Goal: Use online tool/utility: Utilize a website feature to perform a specific function

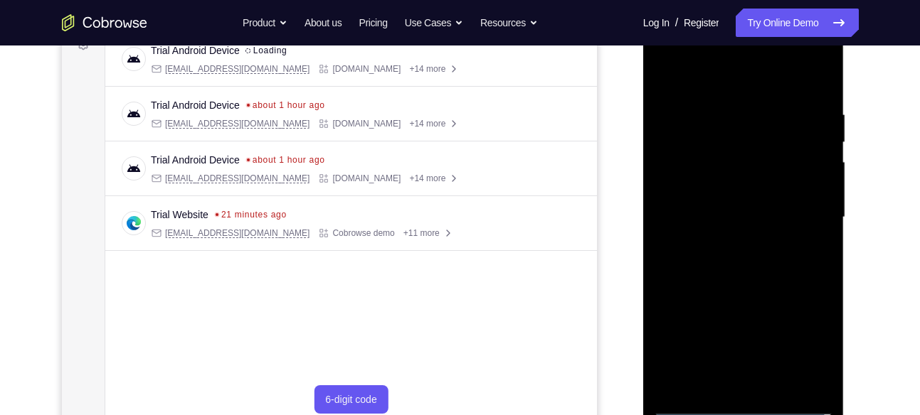
click at [723, 245] on div at bounding box center [743, 217] width 179 height 398
click at [744, 410] on div at bounding box center [743, 217] width 179 height 398
click at [809, 344] on div at bounding box center [743, 217] width 179 height 398
click at [671, 51] on div at bounding box center [743, 217] width 179 height 398
click at [806, 211] on div at bounding box center [743, 217] width 179 height 398
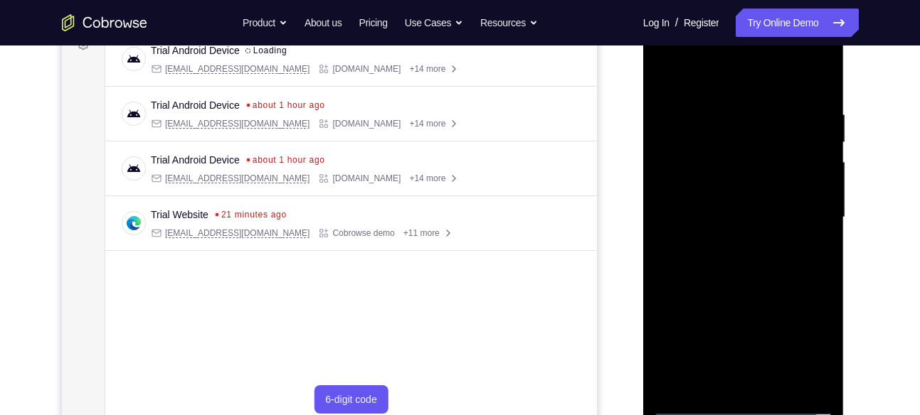
click at [731, 243] on div at bounding box center [743, 217] width 179 height 398
click at [732, 208] on div at bounding box center [743, 217] width 179 height 398
click at [741, 183] on div at bounding box center [743, 217] width 179 height 398
click at [733, 216] on div at bounding box center [743, 217] width 179 height 398
click at [722, 261] on div at bounding box center [743, 217] width 179 height 398
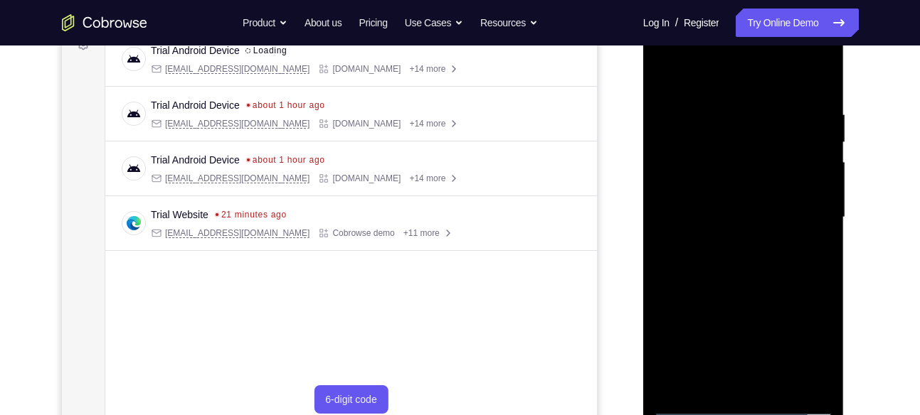
click at [734, 253] on div at bounding box center [743, 217] width 179 height 398
click at [733, 263] on div at bounding box center [743, 217] width 179 height 398
click at [755, 263] on div at bounding box center [743, 217] width 179 height 398
click at [758, 277] on div at bounding box center [743, 217] width 179 height 398
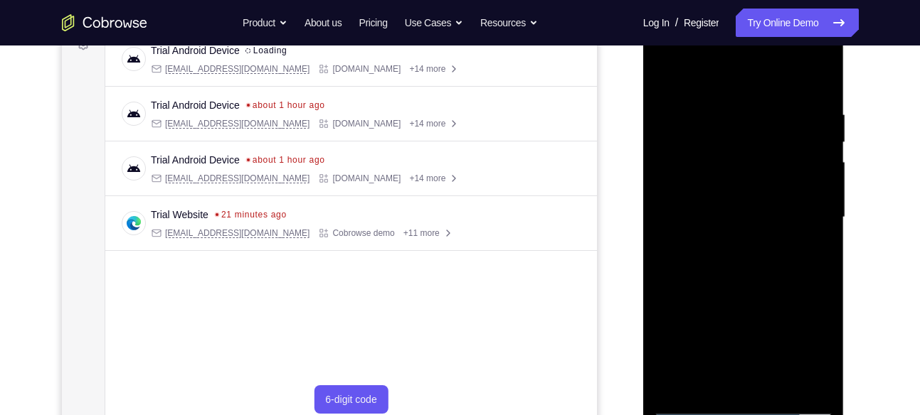
click at [678, 386] on div at bounding box center [743, 217] width 179 height 398
drag, startPoint x: 678, startPoint y: 386, endPoint x: 735, endPoint y: 157, distance: 236.0
click at [735, 157] on div at bounding box center [743, 217] width 179 height 398
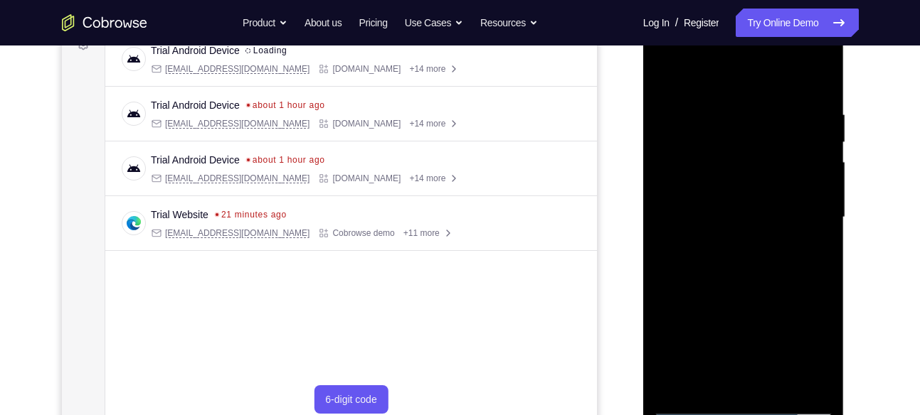
drag, startPoint x: 735, startPoint y: 157, endPoint x: 728, endPoint y: 305, distance: 148.1
click at [728, 305] on div at bounding box center [743, 217] width 179 height 398
drag, startPoint x: 730, startPoint y: 147, endPoint x: 734, endPoint y: 272, distance: 126.0
click at [734, 272] on div at bounding box center [743, 217] width 179 height 398
drag, startPoint x: 740, startPoint y: 143, endPoint x: 733, endPoint y: 275, distance: 132.5
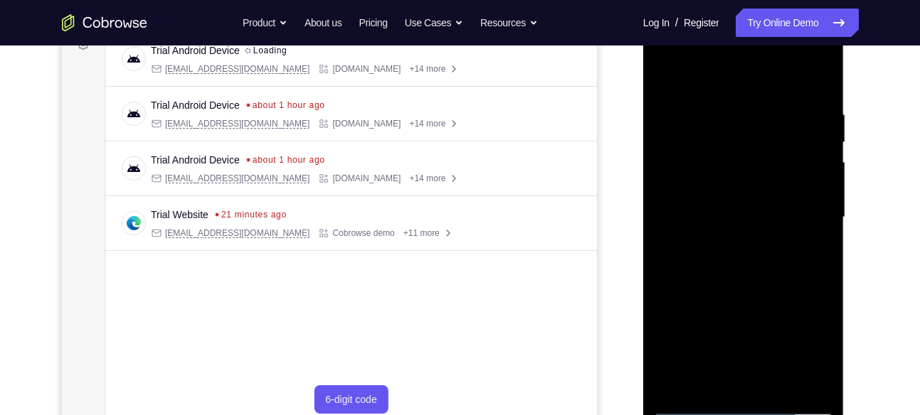
click at [733, 275] on div at bounding box center [743, 217] width 179 height 398
click at [677, 382] on div at bounding box center [743, 217] width 179 height 398
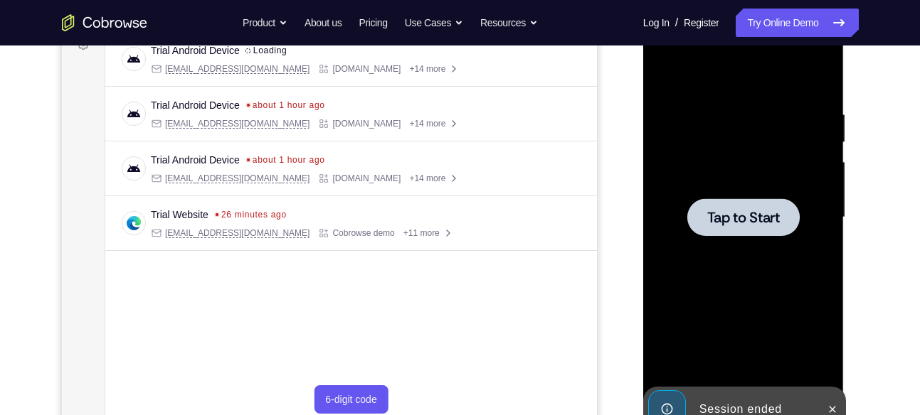
click at [727, 220] on span "Tap to Start" at bounding box center [743, 218] width 73 height 14
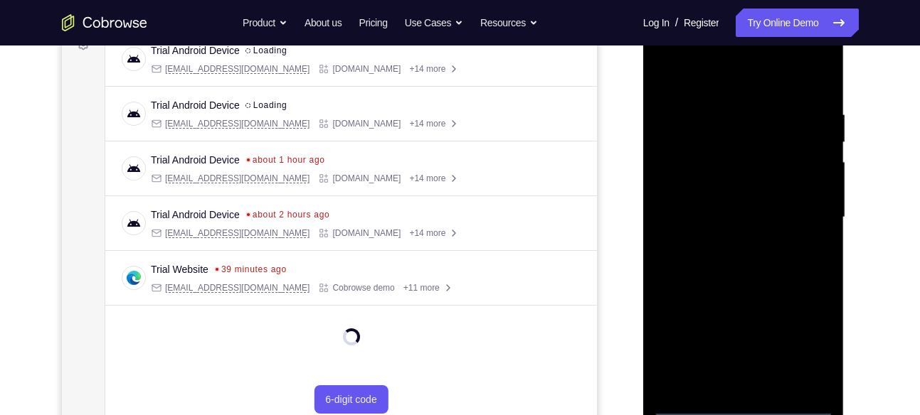
click at [745, 404] on div at bounding box center [743, 217] width 179 height 398
click at [804, 330] on div at bounding box center [743, 217] width 179 height 398
click at [814, 343] on div at bounding box center [743, 217] width 179 height 398
click at [801, 343] on div at bounding box center [743, 217] width 179 height 398
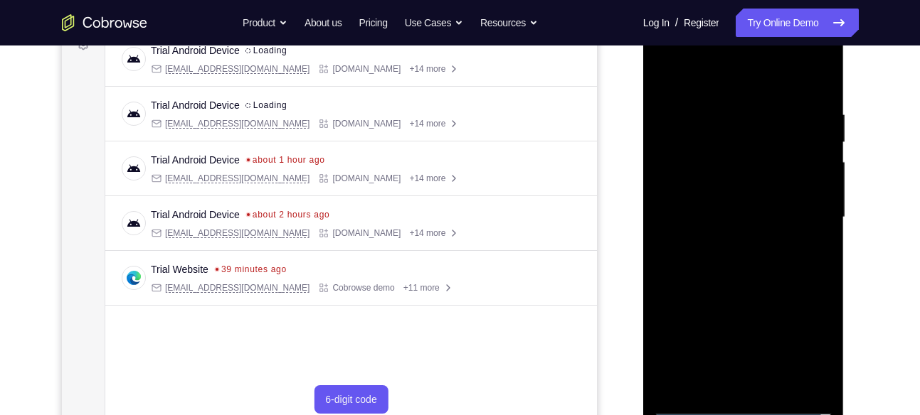
click at [711, 58] on div at bounding box center [743, 217] width 179 height 398
click at [664, 55] on div at bounding box center [743, 217] width 179 height 398
click at [807, 213] on div at bounding box center [743, 217] width 179 height 398
click at [726, 238] on div at bounding box center [743, 217] width 179 height 398
click at [740, 187] on div at bounding box center [743, 217] width 179 height 398
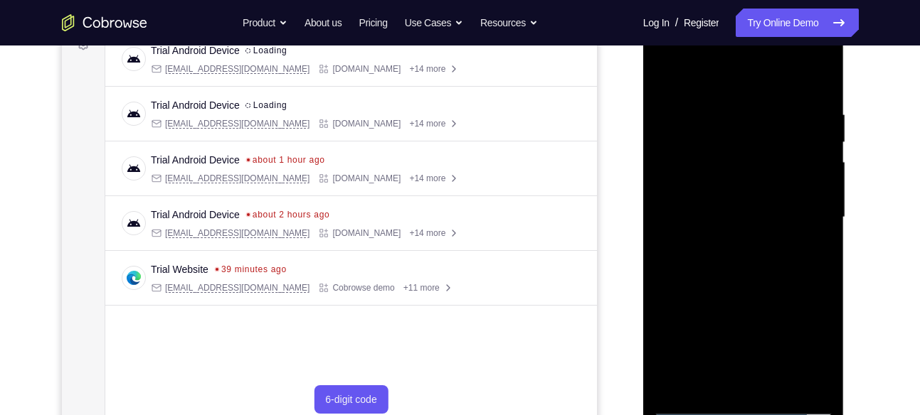
click at [735, 181] on div at bounding box center [743, 217] width 179 height 398
click at [738, 211] on div at bounding box center [743, 217] width 179 height 398
click at [755, 256] on div at bounding box center [743, 217] width 179 height 398
click at [755, 262] on div at bounding box center [743, 217] width 179 height 398
click at [817, 95] on div at bounding box center [743, 217] width 179 height 398
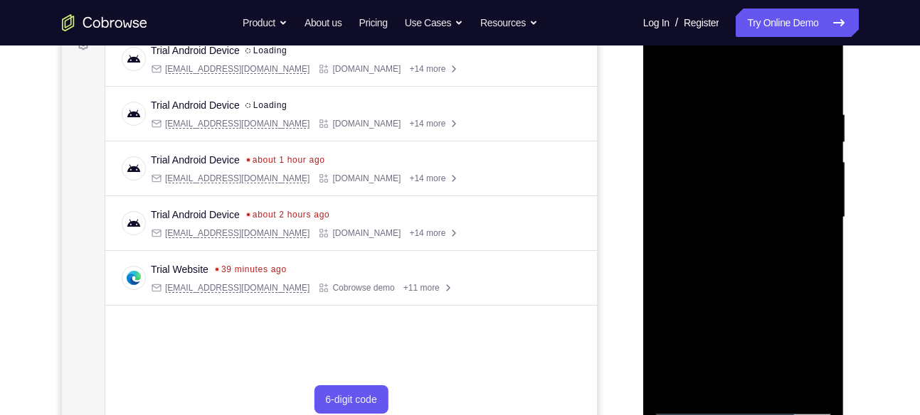
click at [774, 382] on div at bounding box center [743, 217] width 179 height 398
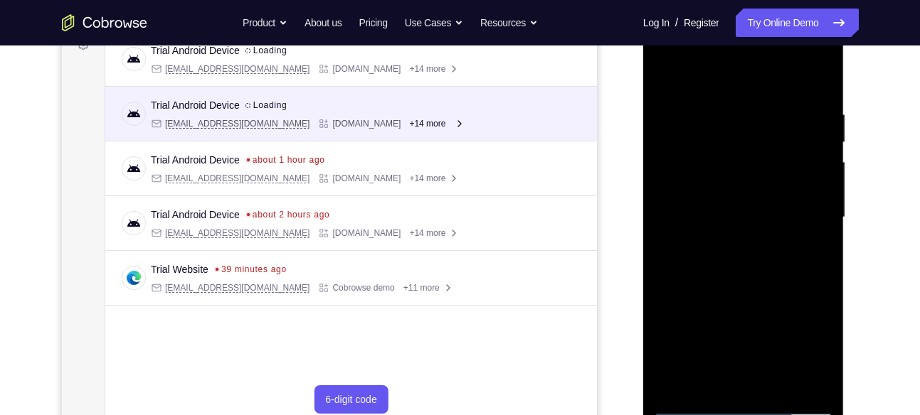
drag, startPoint x: 192, startPoint y: 331, endPoint x: 575, endPoint y: 111, distance: 441.7
click at [575, 111] on div "Trial Android Device spin2 Loading [EMAIL_ADDRESS][DOMAIN_NAME] [DOMAIN_NAME] +…" at bounding box center [350, 113] width 457 height 31
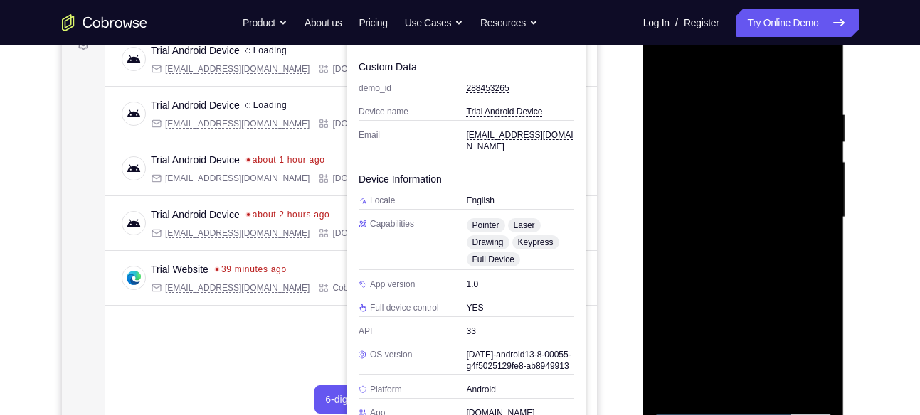
click at [750, 285] on div at bounding box center [743, 217] width 179 height 398
click at [735, 93] on div at bounding box center [743, 217] width 179 height 398
click at [726, 363] on div at bounding box center [743, 217] width 179 height 398
click at [716, 376] on div at bounding box center [743, 217] width 179 height 398
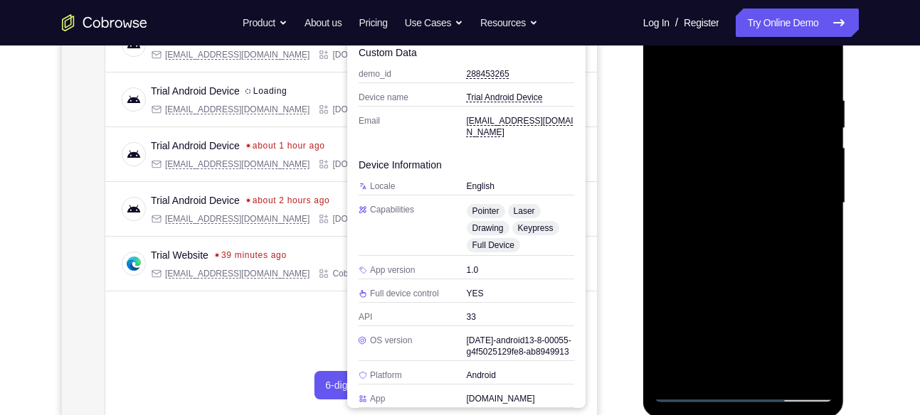
scroll to position [240, 0]
click at [682, 64] on div at bounding box center [743, 205] width 179 height 398
click at [669, 193] on div at bounding box center [743, 205] width 179 height 398
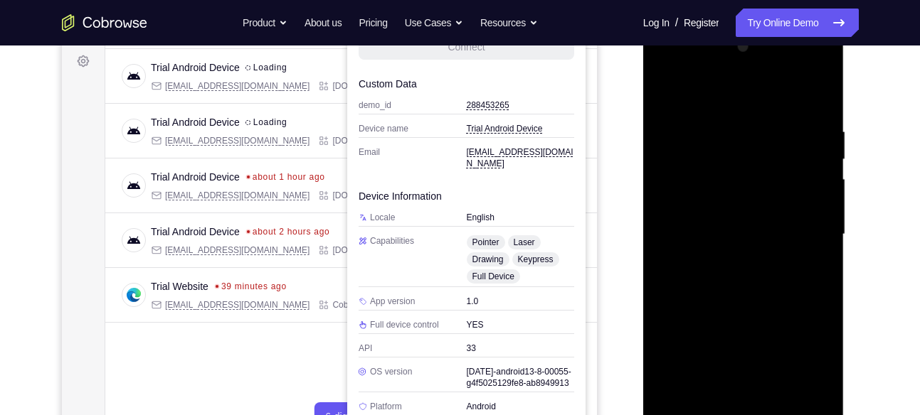
scroll to position [209, 0]
click at [814, 217] on div at bounding box center [743, 236] width 179 height 398
click at [814, 220] on div at bounding box center [743, 236] width 179 height 398
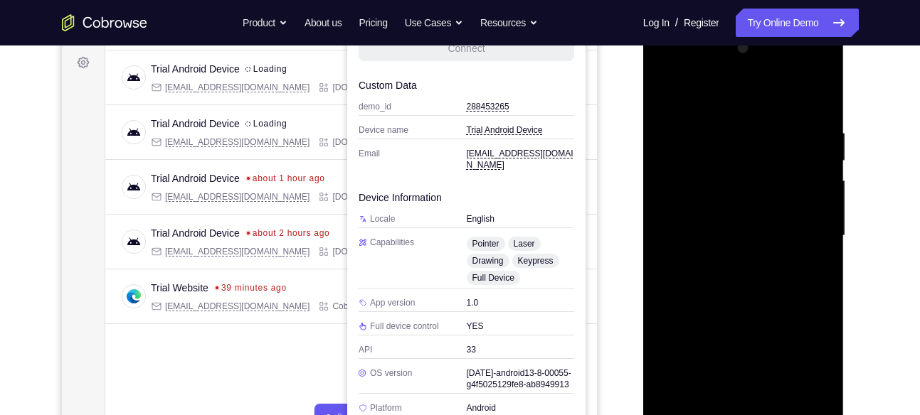
click at [814, 220] on div at bounding box center [743, 236] width 179 height 398
click at [816, 166] on div at bounding box center [743, 236] width 179 height 398
click at [819, 58] on div at bounding box center [743, 236] width 179 height 398
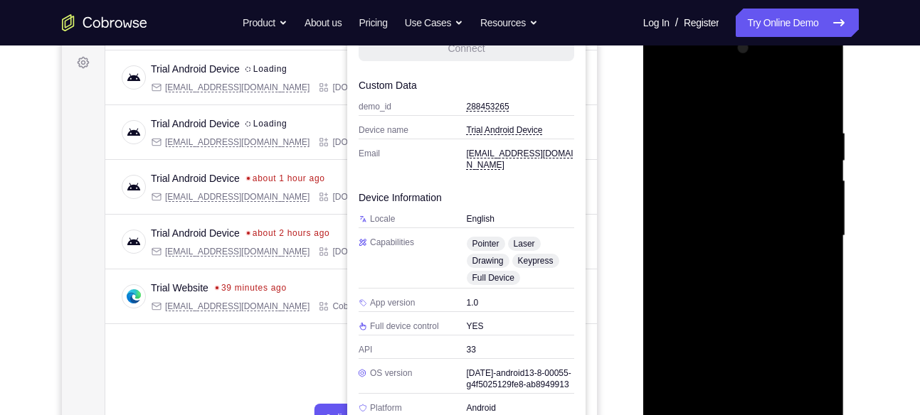
click at [674, 405] on div at bounding box center [743, 236] width 179 height 398
click at [711, 403] on div at bounding box center [743, 236] width 179 height 398
click at [716, 88] on div at bounding box center [743, 236] width 179 height 398
click at [696, 187] on div at bounding box center [743, 236] width 179 height 398
click at [670, 224] on div at bounding box center [743, 236] width 179 height 398
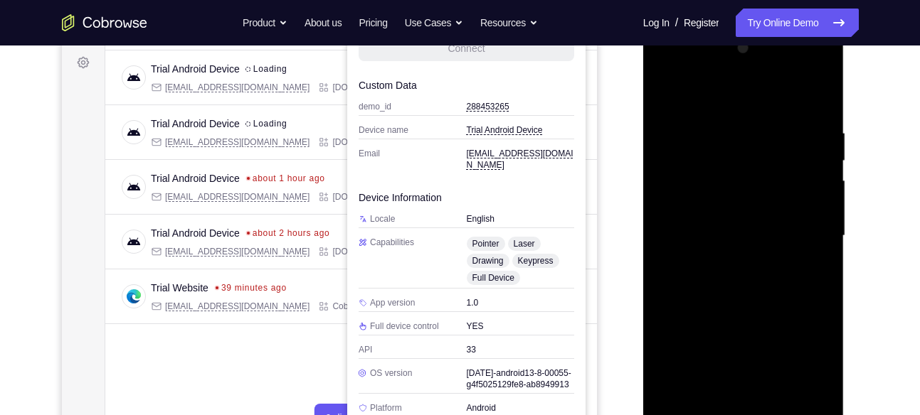
click at [809, 225] on div at bounding box center [743, 236] width 179 height 398
drag, startPoint x: 809, startPoint y: 225, endPoint x: 726, endPoint y: 248, distance: 86.3
click at [726, 248] on div at bounding box center [743, 236] width 179 height 398
click at [809, 227] on div at bounding box center [743, 236] width 179 height 398
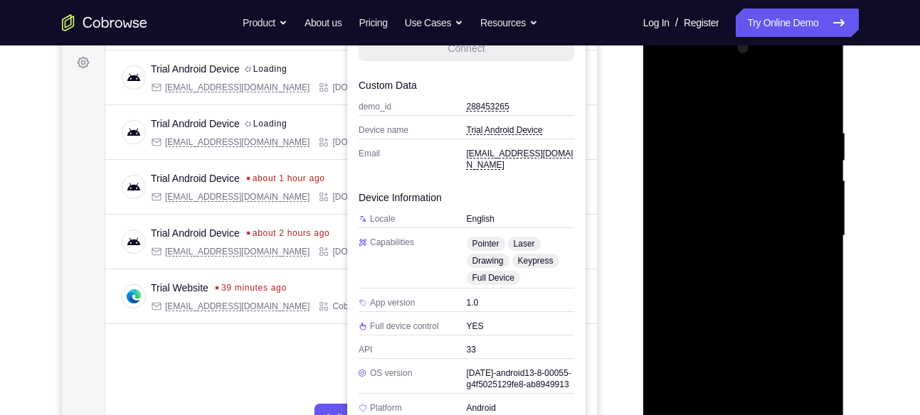
click at [814, 225] on div at bounding box center [743, 236] width 179 height 398
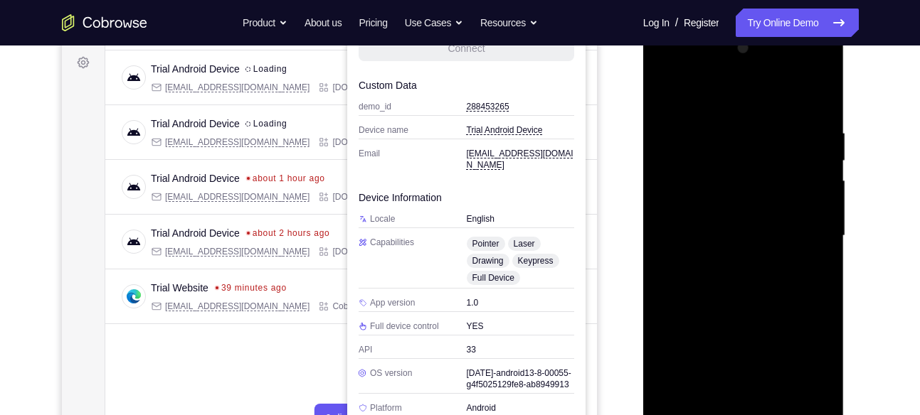
click at [814, 225] on div at bounding box center [743, 236] width 179 height 398
drag, startPoint x: 814, startPoint y: 225, endPoint x: 732, endPoint y: 249, distance: 86.0
click at [732, 249] on div at bounding box center [743, 236] width 179 height 398
click at [807, 219] on div at bounding box center [743, 236] width 179 height 398
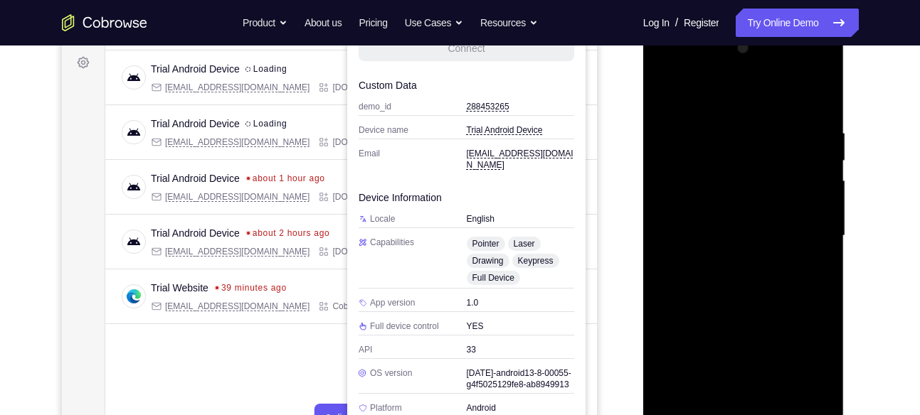
click at [807, 219] on div at bounding box center [743, 236] width 179 height 398
click at [813, 216] on div at bounding box center [743, 236] width 179 height 398
drag, startPoint x: 813, startPoint y: 216, endPoint x: 739, endPoint y: 240, distance: 77.6
click at [739, 240] on div at bounding box center [743, 236] width 179 height 398
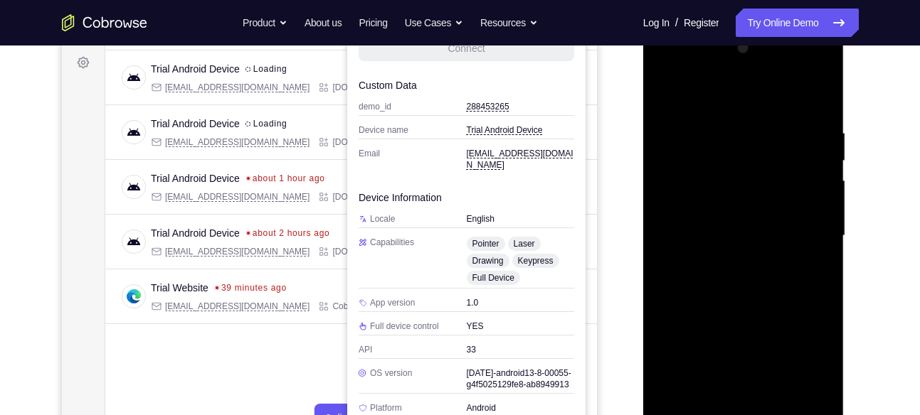
click at [810, 208] on div at bounding box center [743, 236] width 179 height 398
drag, startPoint x: 810, startPoint y: 208, endPoint x: 735, endPoint y: 230, distance: 78.1
click at [735, 230] on div at bounding box center [743, 236] width 179 height 398
drag, startPoint x: 749, startPoint y: 241, endPoint x: 828, endPoint y: 218, distance: 82.2
click at [828, 218] on div at bounding box center [743, 236] width 179 height 398
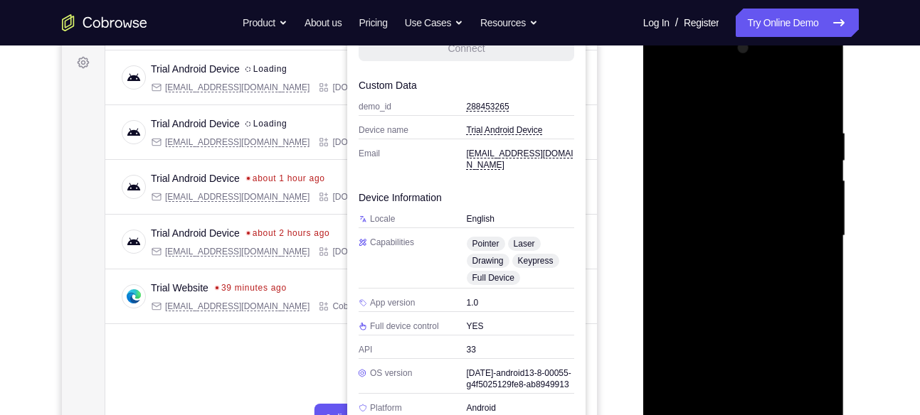
click at [815, 225] on div at bounding box center [743, 236] width 179 height 398
drag, startPoint x: 815, startPoint y: 225, endPoint x: 709, endPoint y: 249, distance: 108.6
click at [709, 249] on div at bounding box center [743, 236] width 179 height 398
drag, startPoint x: 794, startPoint y: 237, endPoint x: 671, endPoint y: 254, distance: 124.2
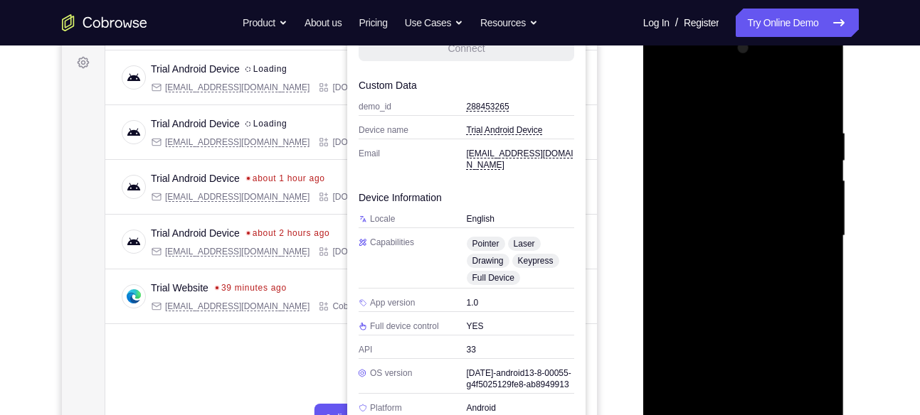
click at [671, 254] on div at bounding box center [743, 236] width 179 height 398
click at [812, 265] on div at bounding box center [743, 236] width 179 height 398
drag, startPoint x: 812, startPoint y: 265, endPoint x: 698, endPoint y: 293, distance: 116.6
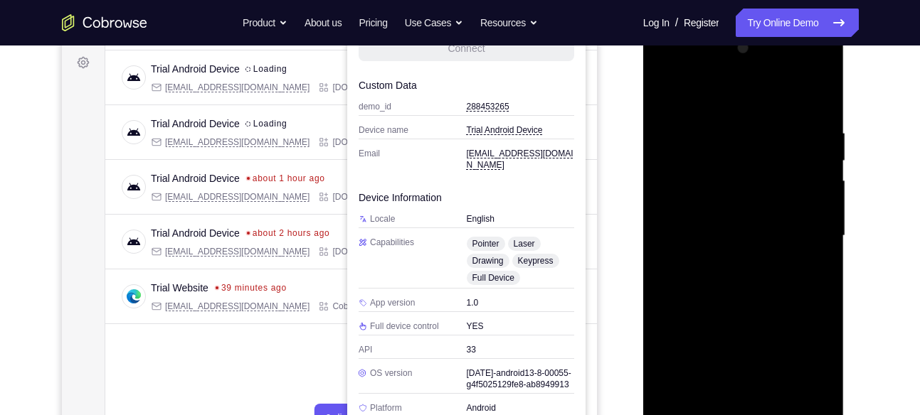
click at [698, 293] on div at bounding box center [743, 236] width 179 height 398
click at [824, 207] on div at bounding box center [743, 236] width 179 height 398
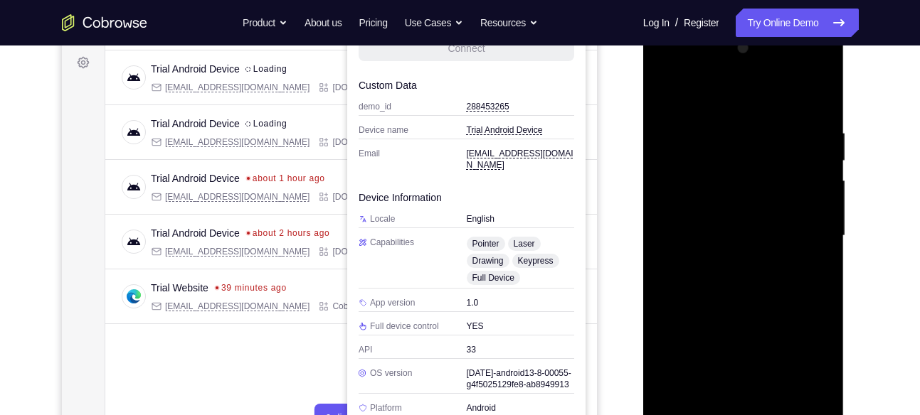
click at [824, 207] on div at bounding box center [743, 236] width 179 height 398
drag, startPoint x: 824, startPoint y: 207, endPoint x: 748, endPoint y: 220, distance: 77.2
click at [748, 220] on div at bounding box center [743, 236] width 179 height 398
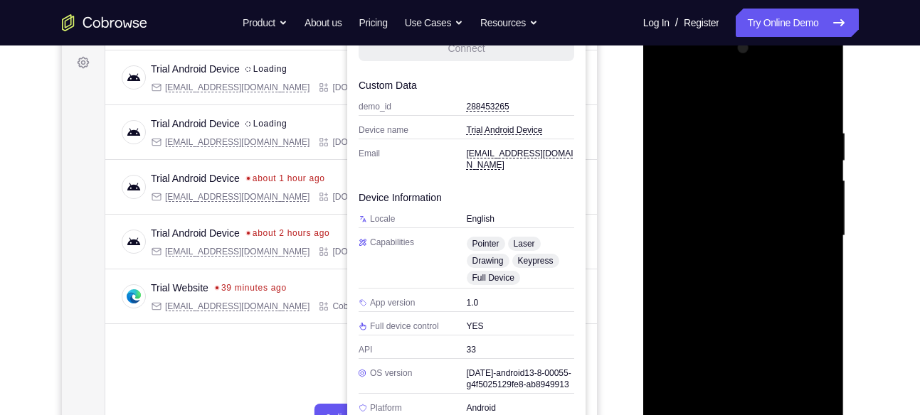
click at [819, 50] on div at bounding box center [743, 236] width 179 height 398
click at [675, 400] on div at bounding box center [743, 236] width 179 height 398
click at [777, 395] on div at bounding box center [743, 236] width 179 height 398
click at [733, 108] on div at bounding box center [743, 236] width 179 height 398
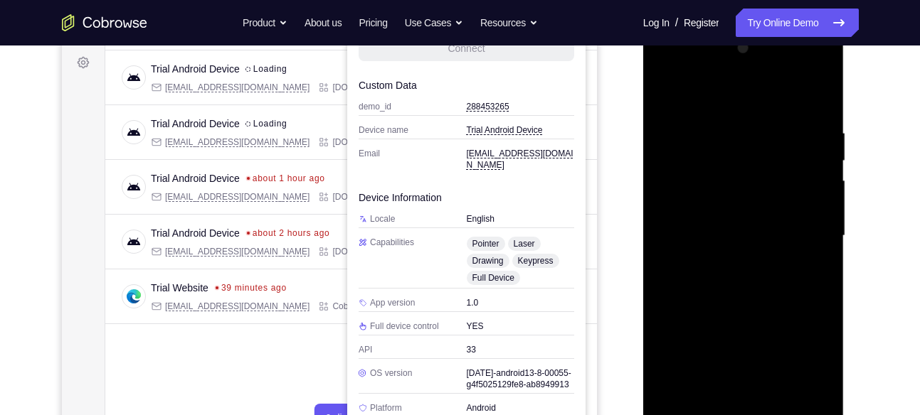
click at [720, 360] on div at bounding box center [743, 236] width 179 height 398
click at [699, 98] on div at bounding box center [743, 236] width 179 height 398
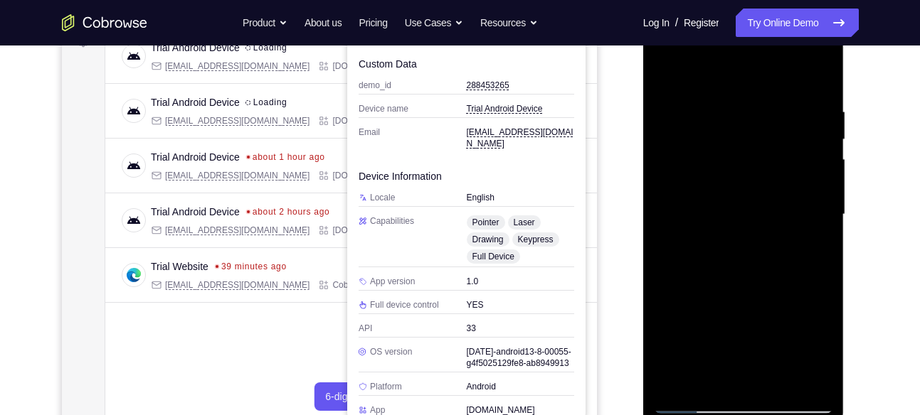
drag, startPoint x: 753, startPoint y: 275, endPoint x: 750, endPoint y: 221, distance: 54.1
click at [750, 221] on div at bounding box center [743, 215] width 179 height 398
click at [701, 122] on div at bounding box center [743, 215] width 179 height 398
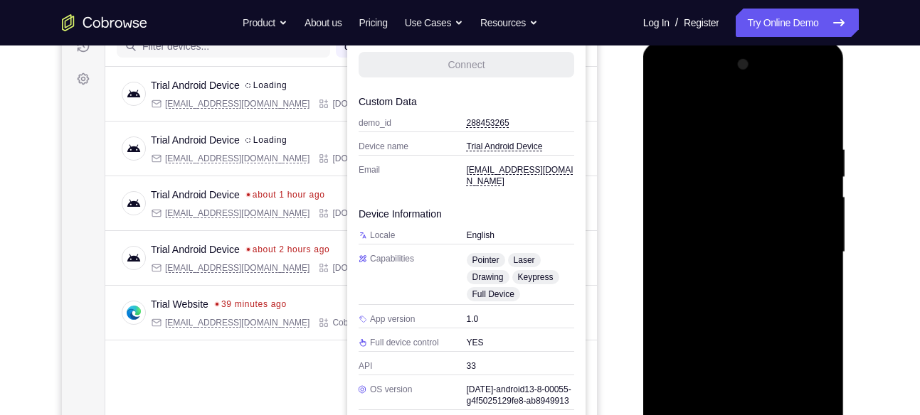
click at [811, 206] on div at bounding box center [743, 252] width 179 height 398
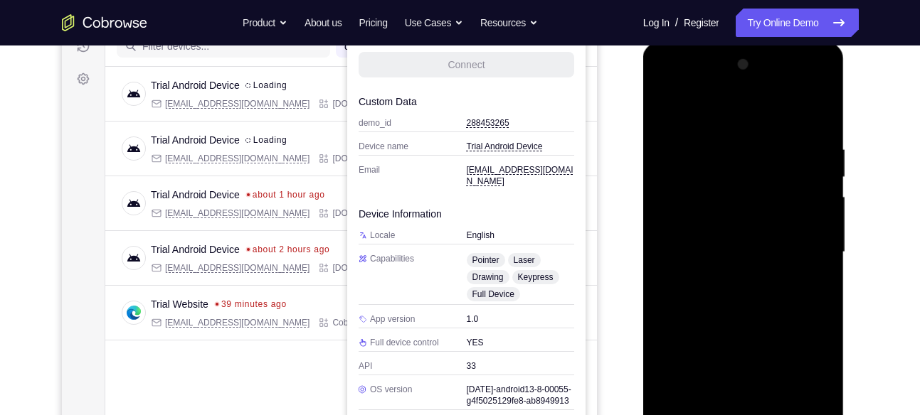
click at [811, 206] on div at bounding box center [743, 252] width 179 height 398
click at [661, 238] on div at bounding box center [743, 252] width 179 height 398
click at [819, 227] on div at bounding box center [743, 252] width 179 height 398
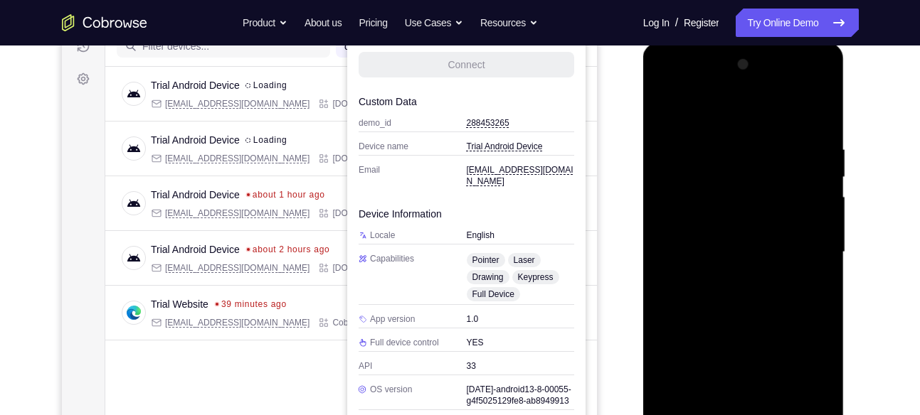
click at [819, 227] on div at bounding box center [743, 252] width 179 height 398
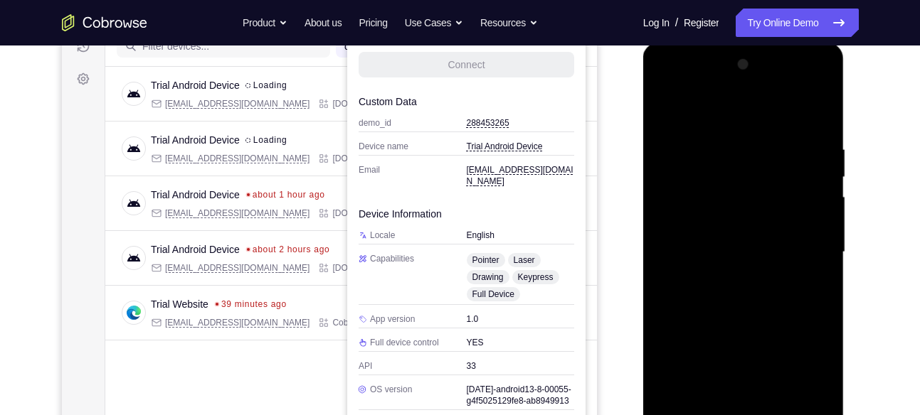
click at [819, 227] on div at bounding box center [743, 252] width 179 height 398
click at [815, 68] on div at bounding box center [743, 252] width 179 height 398
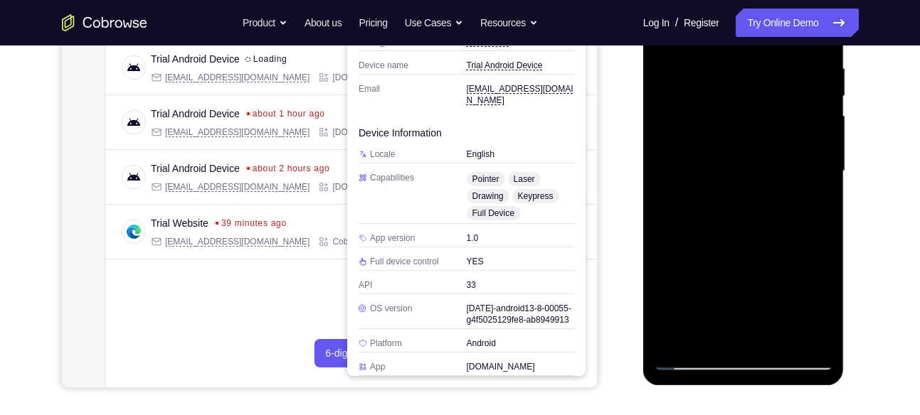
scroll to position [277, 0]
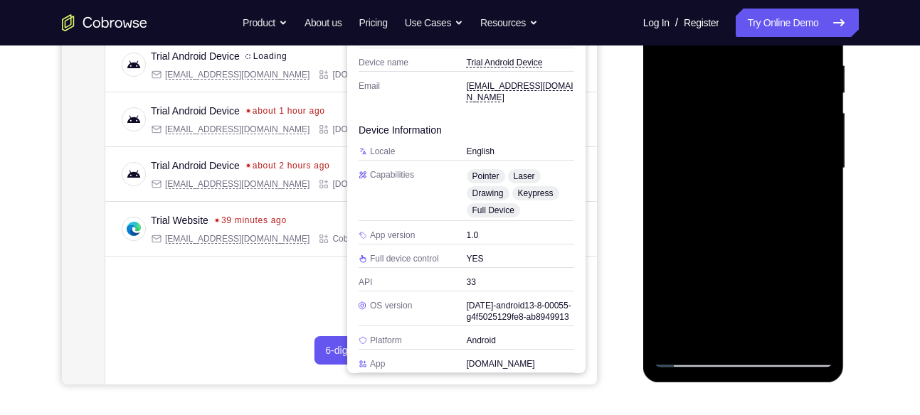
click at [674, 333] on div at bounding box center [743, 168] width 179 height 398
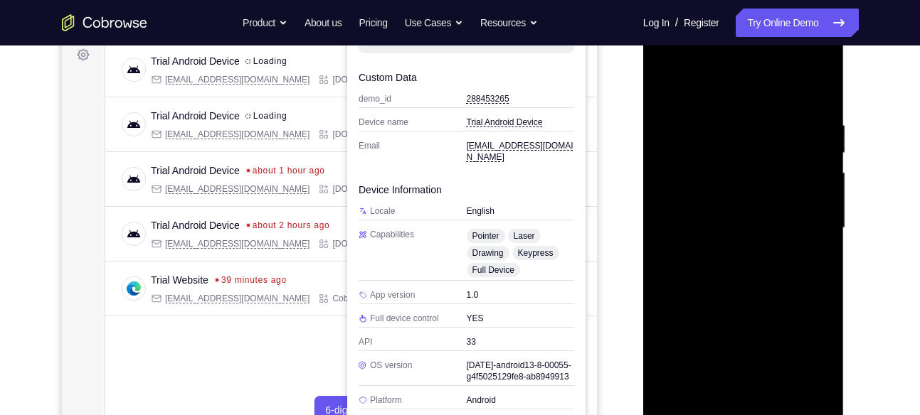
scroll to position [216, 0]
click at [780, 393] on div at bounding box center [743, 229] width 179 height 398
click at [671, 92] on div at bounding box center [743, 229] width 179 height 398
click at [740, 103] on div at bounding box center [743, 229] width 179 height 398
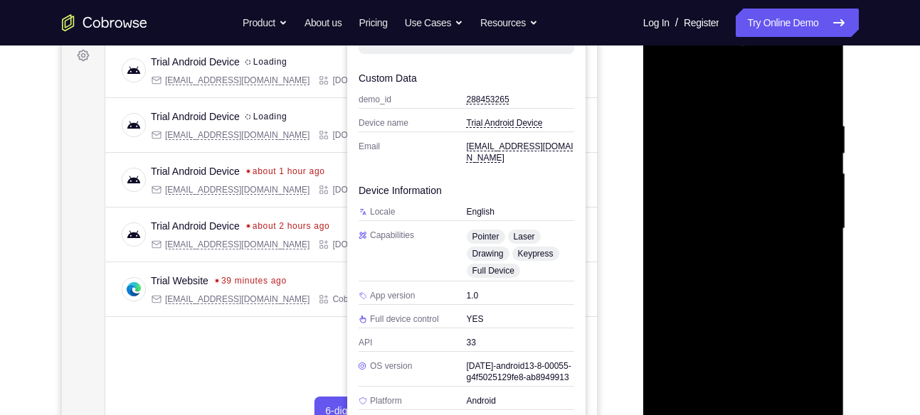
drag, startPoint x: 743, startPoint y: 309, endPoint x: 724, endPoint y: 301, distance: 20.1
click at [724, 301] on div at bounding box center [743, 229] width 179 height 398
drag, startPoint x: 722, startPoint y: 328, endPoint x: 694, endPoint y: 178, distance: 152.8
click at [694, 178] on div at bounding box center [743, 229] width 179 height 398
drag, startPoint x: 733, startPoint y: 367, endPoint x: 728, endPoint y: 250, distance: 117.5
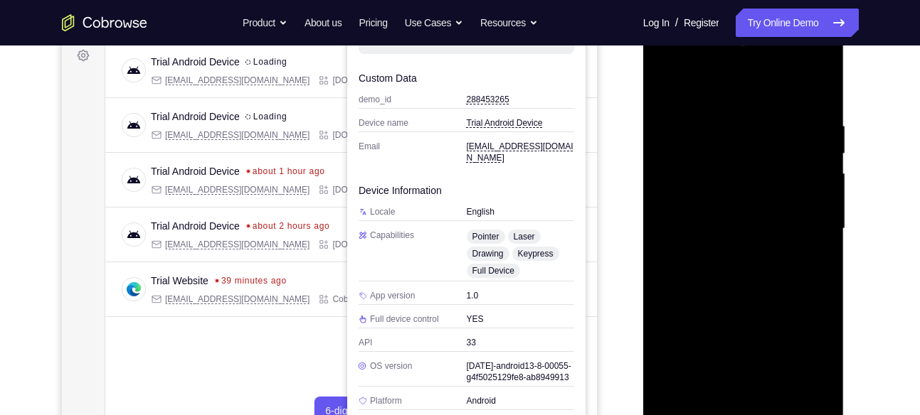
click at [728, 250] on div at bounding box center [743, 229] width 179 height 398
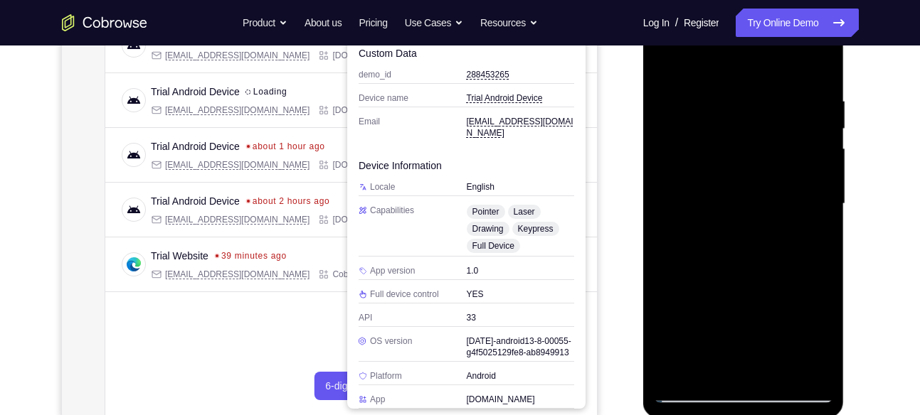
scroll to position [243, 0]
click at [691, 388] on div at bounding box center [743, 203] width 179 height 398
click at [674, 60] on div at bounding box center [743, 203] width 179 height 398
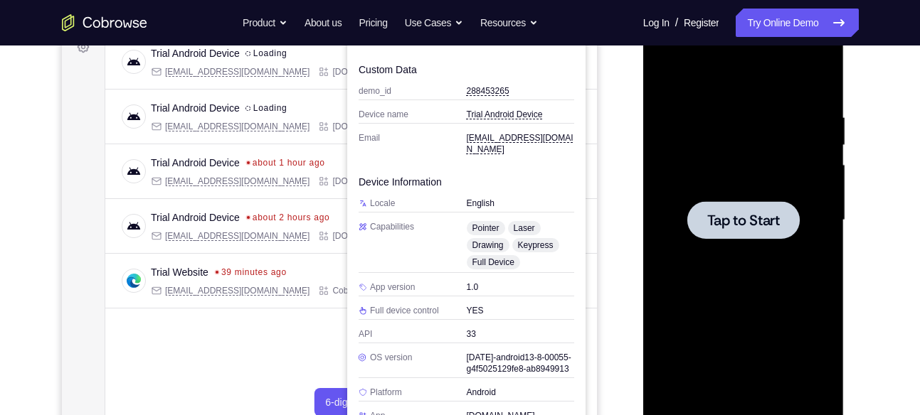
scroll to position [223, 0]
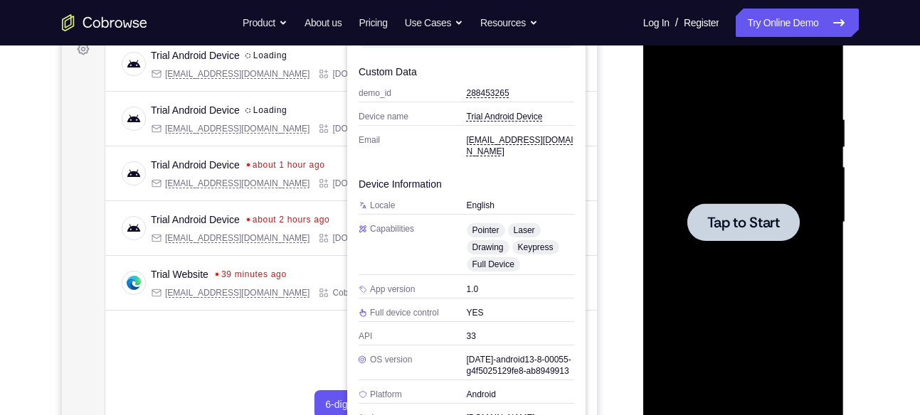
click at [772, 216] on span "Tap to Start" at bounding box center [743, 223] width 73 height 14
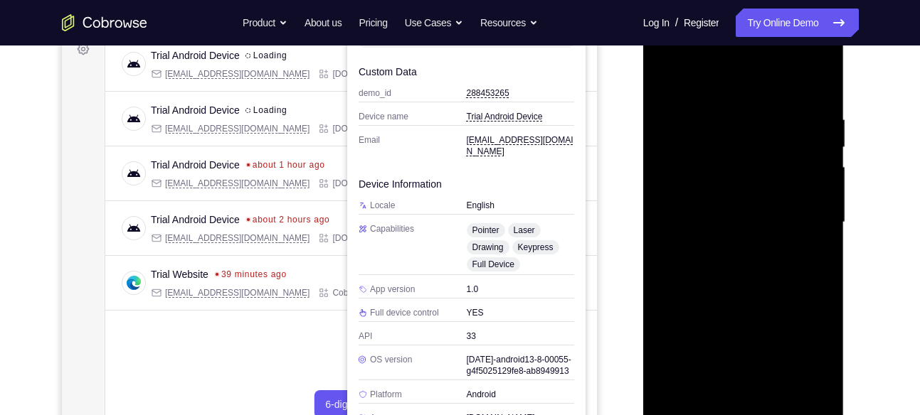
scroll to position [225, 0]
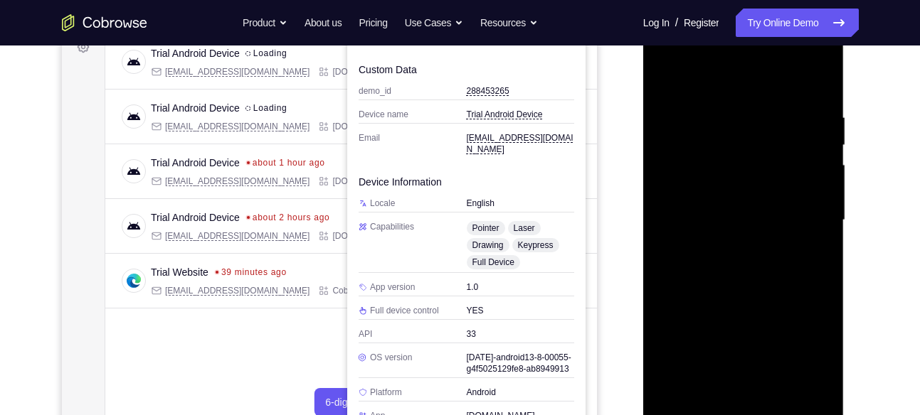
click at [747, 398] on div at bounding box center [743, 220] width 179 height 398
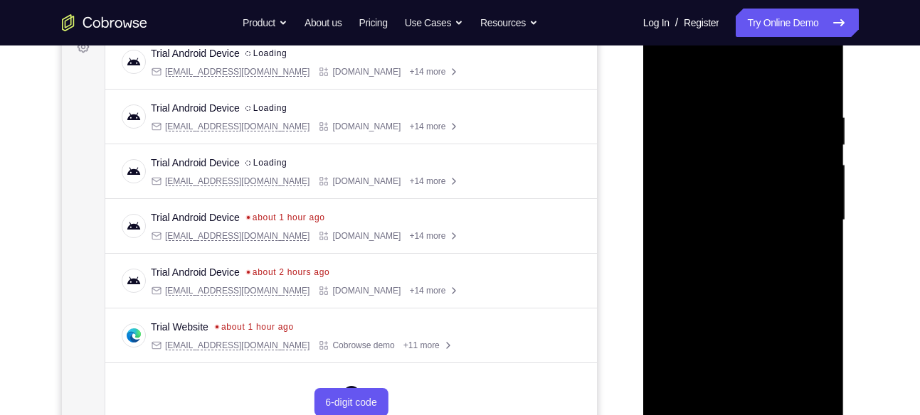
click at [738, 407] on div at bounding box center [743, 220] width 179 height 398
click at [802, 341] on div at bounding box center [743, 220] width 179 height 398
click at [698, 53] on div at bounding box center [743, 220] width 179 height 398
click at [797, 206] on div at bounding box center [743, 220] width 179 height 398
click at [730, 248] on div at bounding box center [743, 220] width 179 height 398
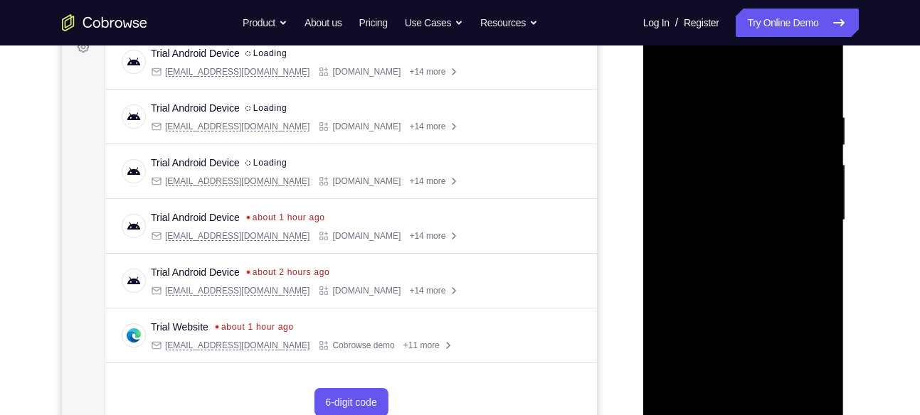
click at [742, 211] on div at bounding box center [743, 220] width 179 height 398
click at [733, 190] on div at bounding box center [743, 220] width 179 height 398
click at [737, 219] on div at bounding box center [743, 220] width 179 height 398
